Goal: Find contact information: Find contact information

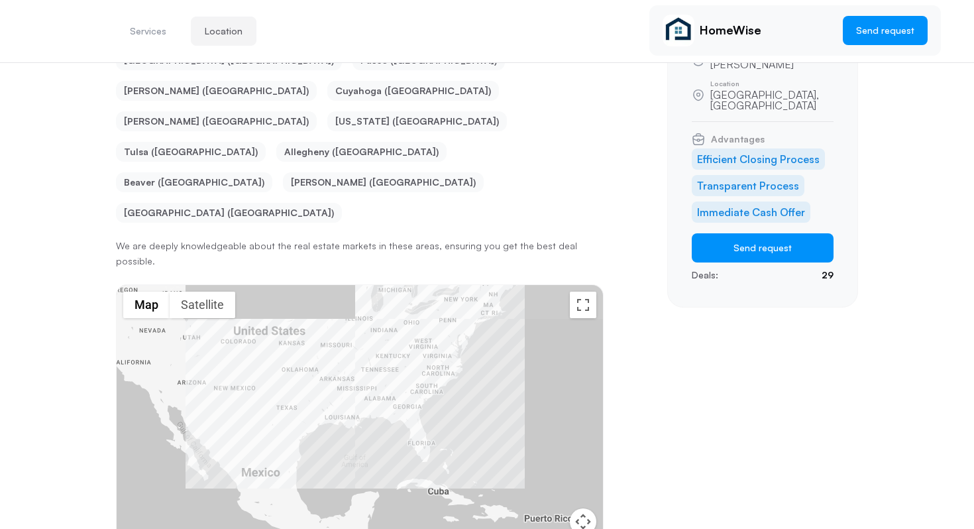
drag, startPoint x: 287, startPoint y: 290, endPoint x: 373, endPoint y: 343, distance: 101.2
click at [375, 343] on div at bounding box center [360, 442] width 487 height 314
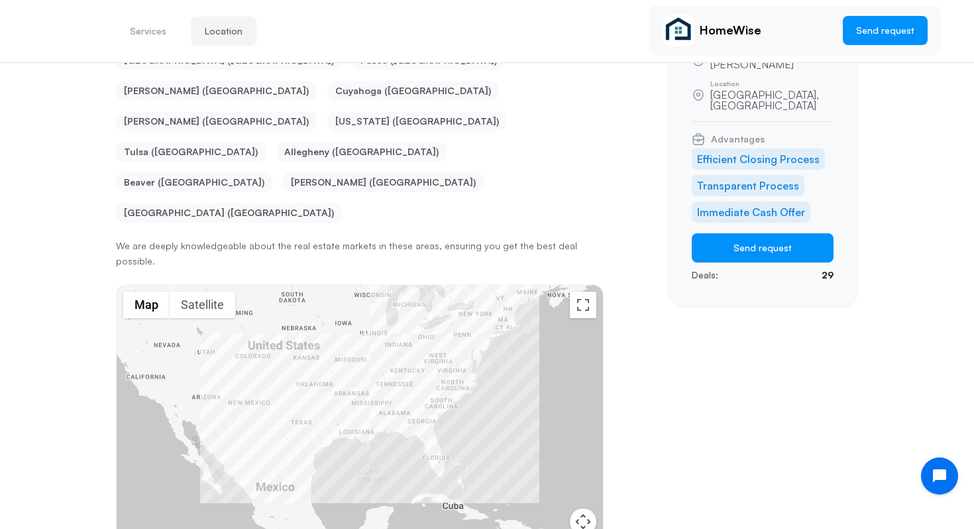
drag, startPoint x: 231, startPoint y: 285, endPoint x: 382, endPoint y: 316, distance: 153.7
click at [382, 316] on div at bounding box center [360, 442] width 487 height 314
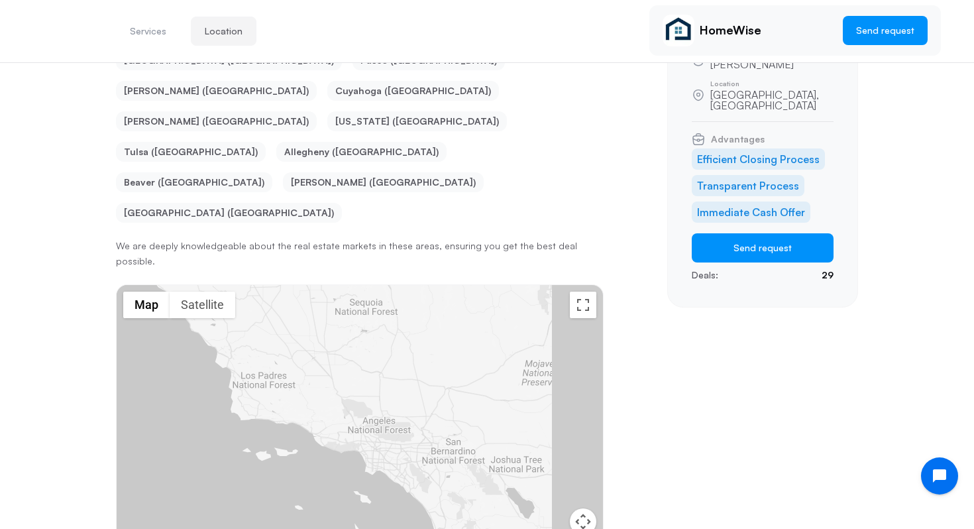
drag, startPoint x: 546, startPoint y: 391, endPoint x: 422, endPoint y: 335, distance: 135.9
click at [422, 335] on div at bounding box center [360, 442] width 487 height 314
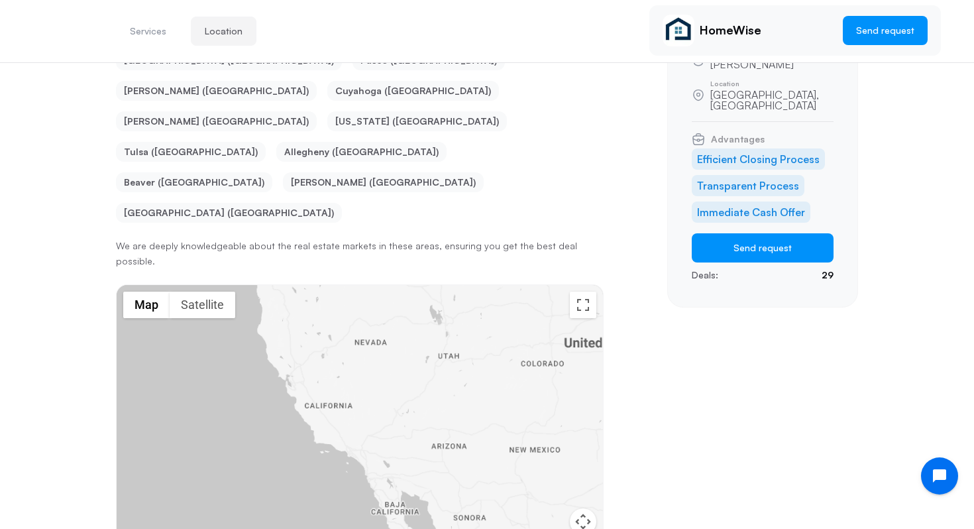
drag, startPoint x: 605, startPoint y: 326, endPoint x: 443, endPoint y: 326, distance: 161.1
click at [443, 326] on div "Services Location HomeWise Send request Services Offered Equity Protection Forc…" at bounding box center [487, 209] width 742 height 834
drag, startPoint x: 511, startPoint y: 330, endPoint x: 181, endPoint y: 331, distance: 330.1
click at [181, 331] on div at bounding box center [360, 442] width 487 height 314
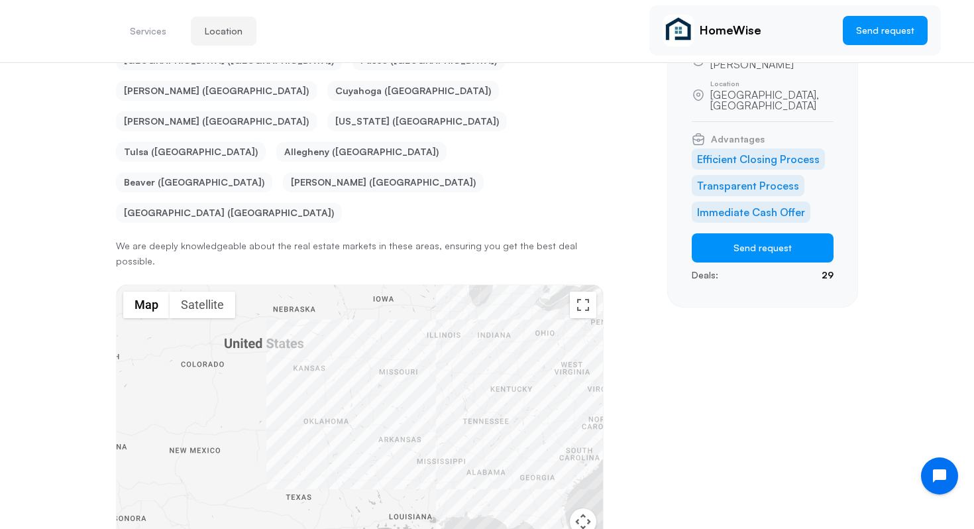
drag, startPoint x: 400, startPoint y: 331, endPoint x: 376, endPoint y: 331, distance: 23.9
click at [376, 331] on div at bounding box center [360, 442] width 487 height 314
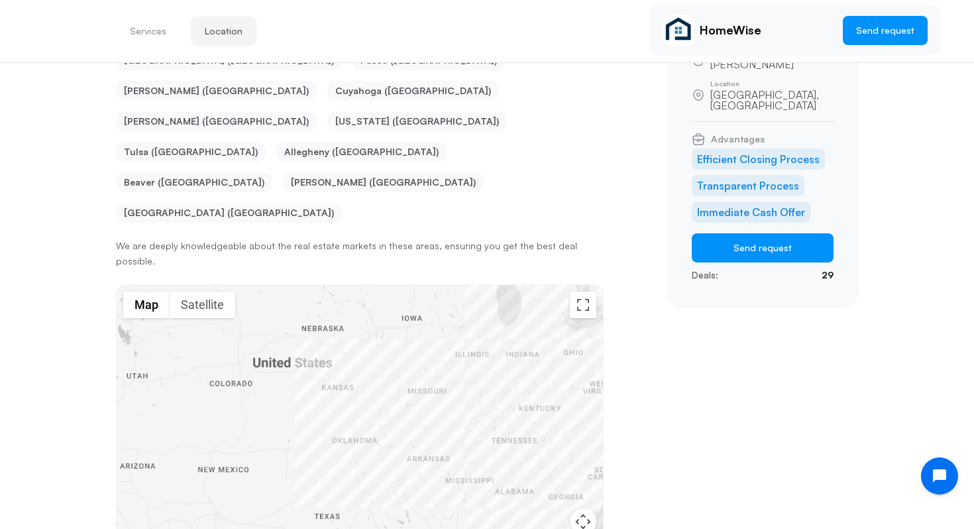
drag, startPoint x: 497, startPoint y: 371, endPoint x: 295, endPoint y: 371, distance: 201.5
click at [295, 371] on div at bounding box center [360, 442] width 487 height 314
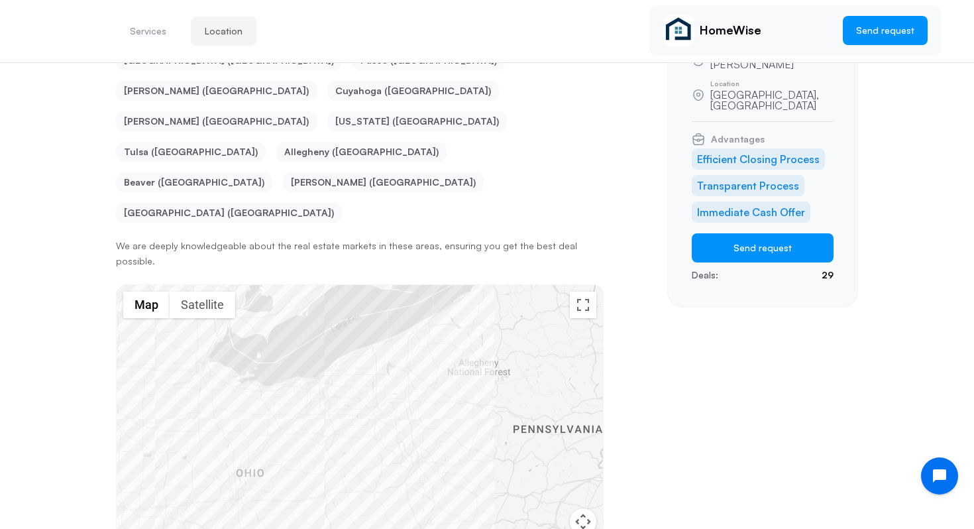
drag, startPoint x: 243, startPoint y: 241, endPoint x: 311, endPoint y: 343, distance: 122.5
click at [311, 344] on div at bounding box center [360, 442] width 487 height 314
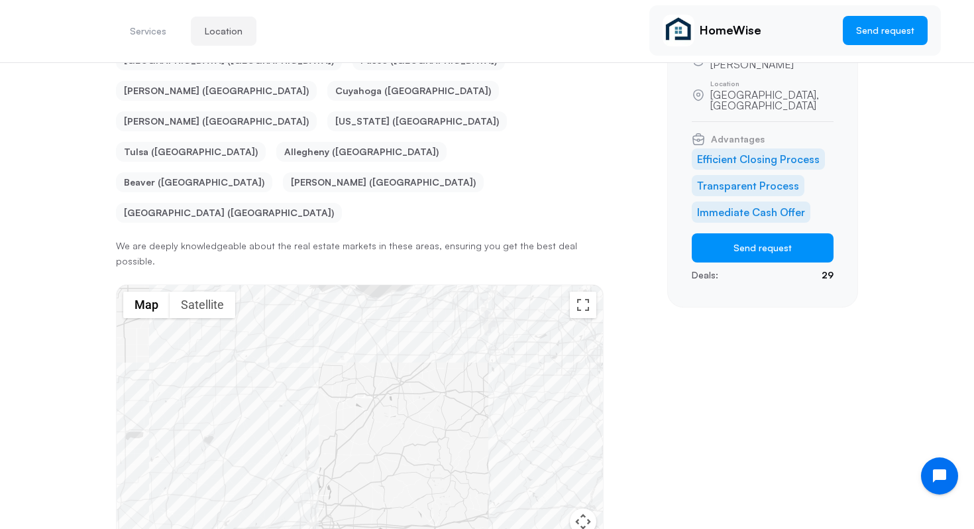
drag, startPoint x: 299, startPoint y: 441, endPoint x: 299, endPoint y: 375, distance: 66.3
click at [299, 375] on div at bounding box center [360, 442] width 487 height 314
